Goal: Information Seeking & Learning: Learn about a topic

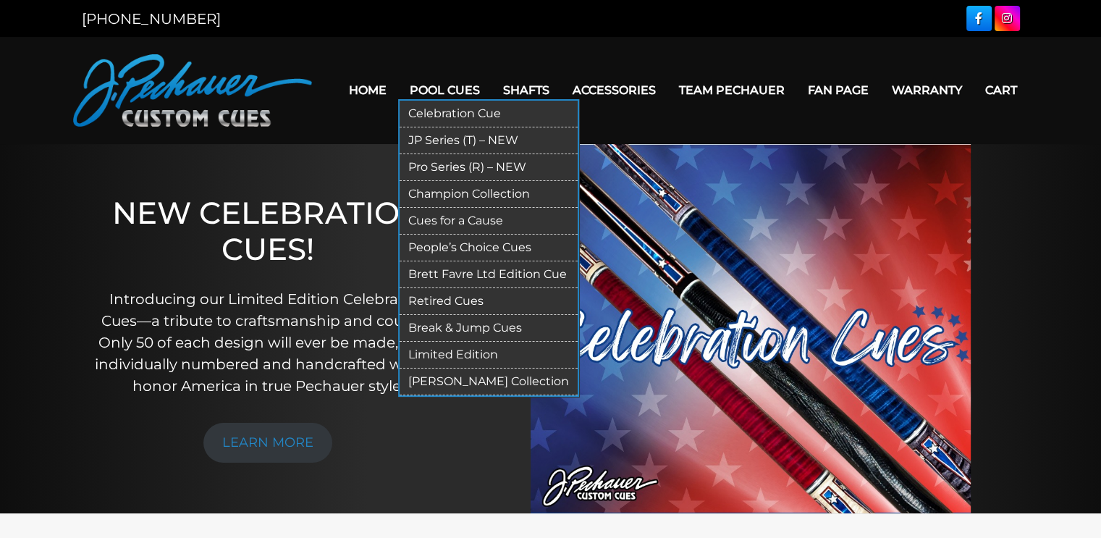
click at [469, 137] on link "JP Series (T) – NEW" at bounding box center [489, 140] width 178 height 27
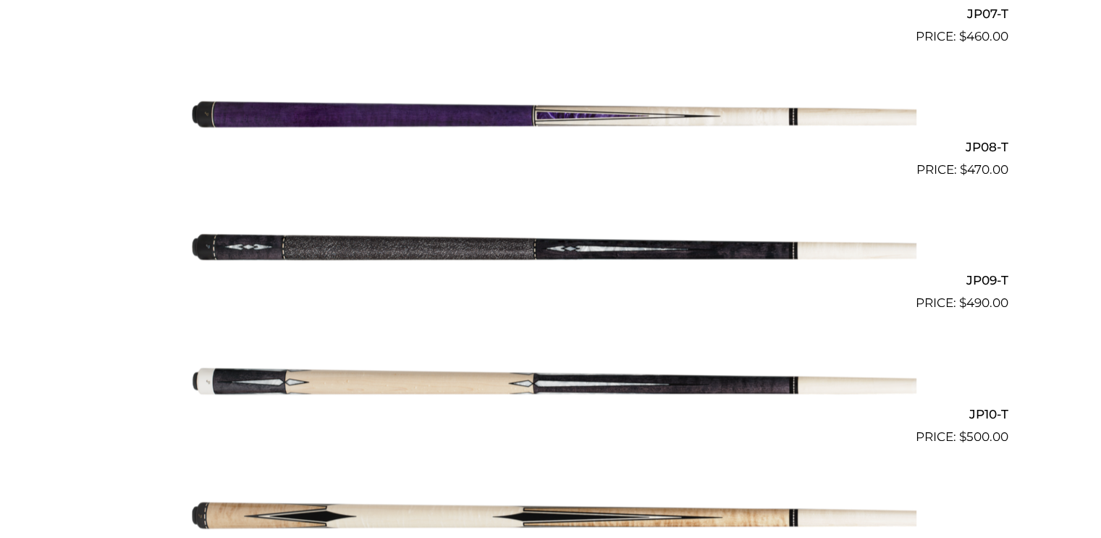
scroll to position [1352, 0]
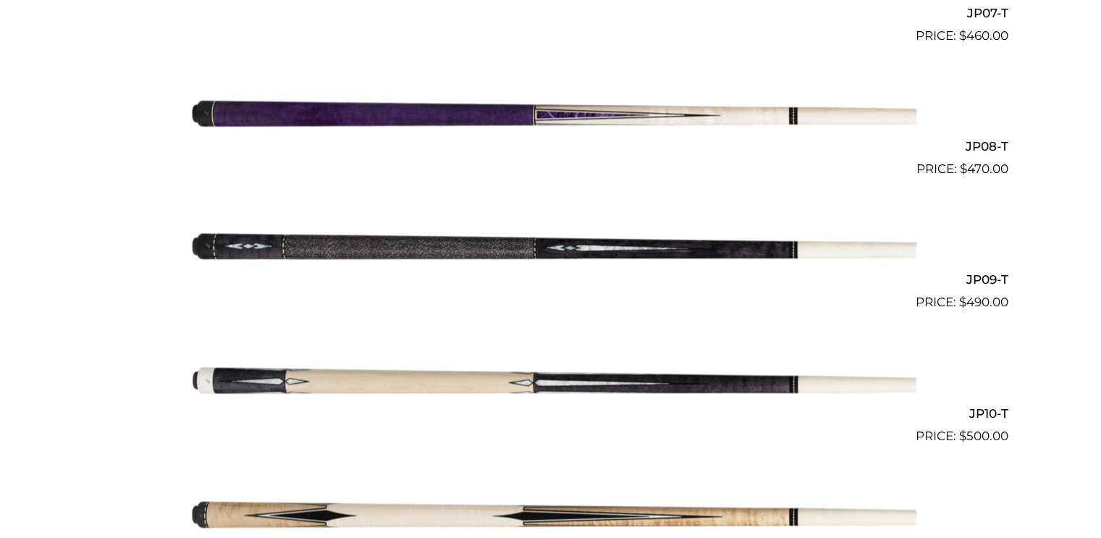
click at [550, 240] on img at bounding box center [550, 246] width 731 height 122
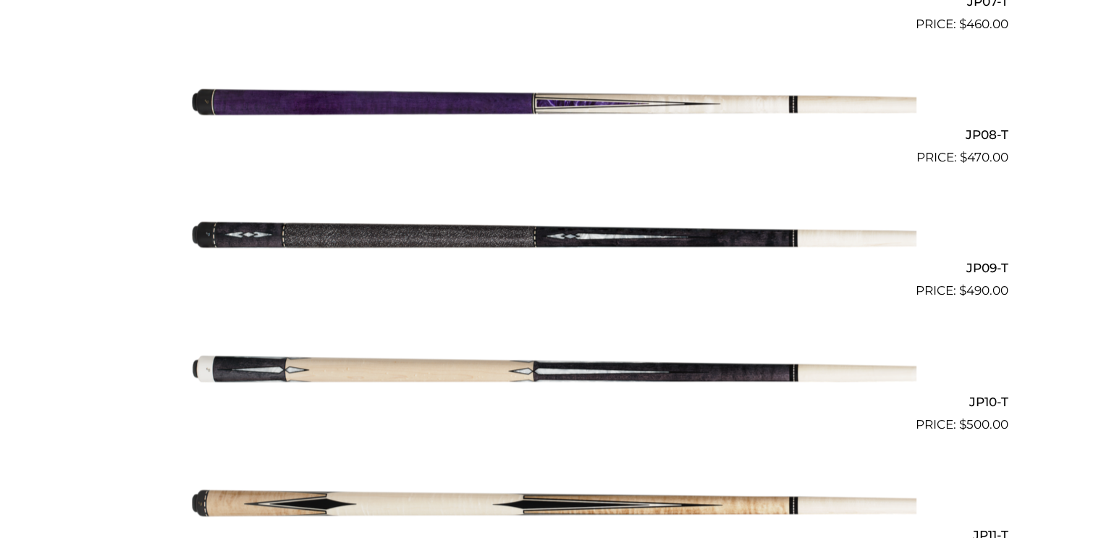
scroll to position [1355, 0]
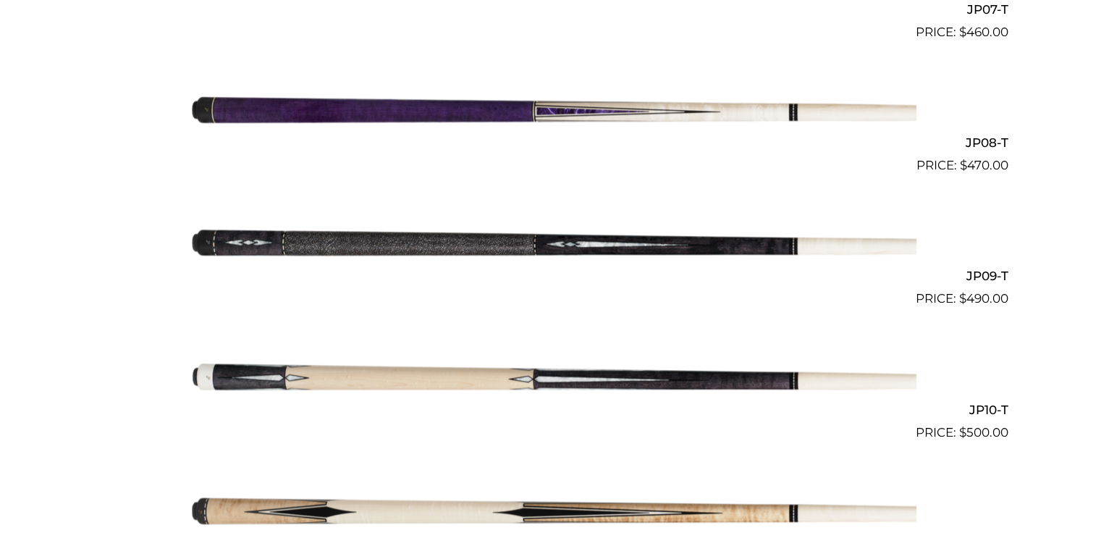
click at [991, 268] on h2 "JP09-T" at bounding box center [550, 276] width 915 height 27
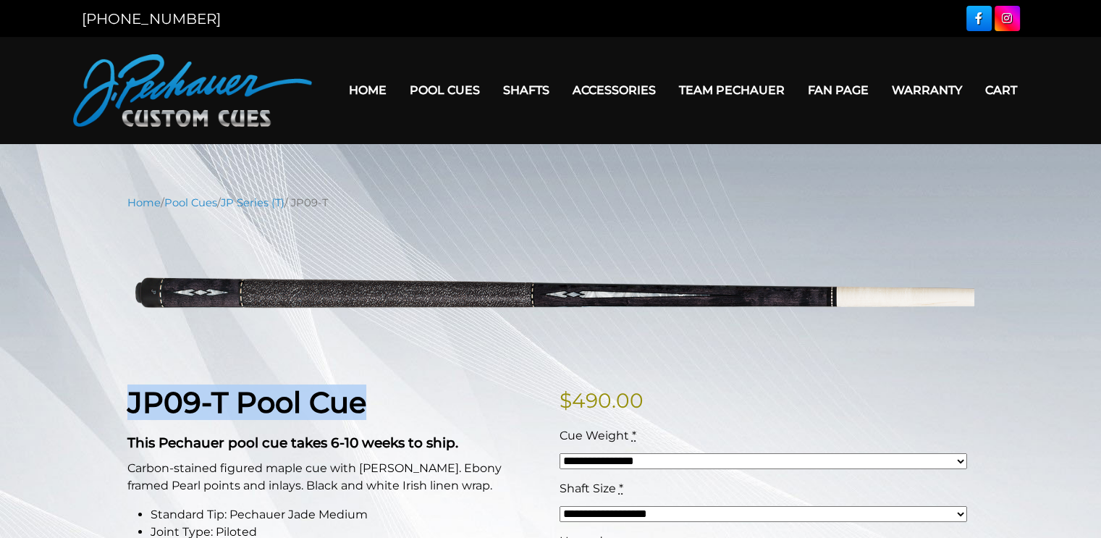
drag, startPoint x: 377, startPoint y: 408, endPoint x: 156, endPoint y: 406, distance: 220.8
click at [130, 408] on h1 "JP09-T Pool Cue" at bounding box center [334, 402] width 415 height 35
